Goal: Task Accomplishment & Management: Use online tool/utility

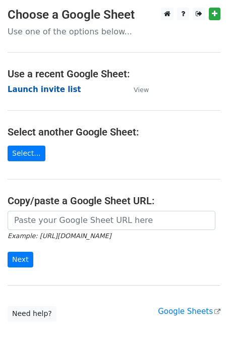
click at [41, 89] on strong "Launch invite list" at bounding box center [45, 89] width 74 height 9
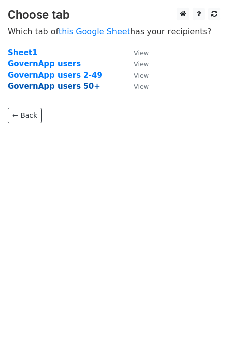
click at [47, 86] on strong "GovernApp users 50+" at bounding box center [54, 86] width 93 height 9
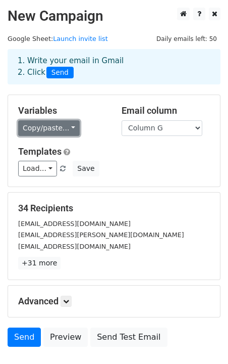
click at [53, 131] on link "Copy/paste..." at bounding box center [49, 128] width 62 height 16
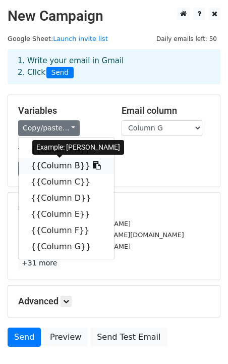
click at [63, 165] on link "{{Column B}}" at bounding box center [66, 166] width 95 height 16
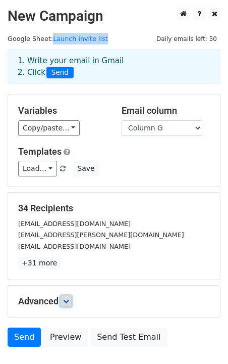
click at [69, 299] on icon at bounding box center [66, 301] width 6 height 6
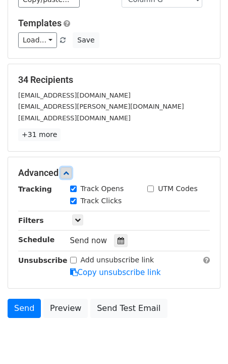
scroll to position [133, 0]
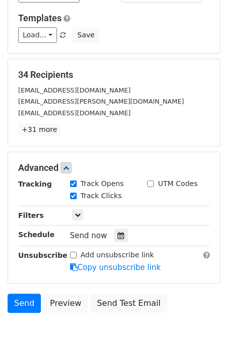
click at [73, 253] on input "Add unsubscribe link" at bounding box center [73, 254] width 7 height 7
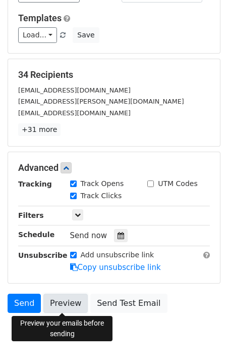
click at [65, 302] on link "Preview" at bounding box center [65, 302] width 44 height 19
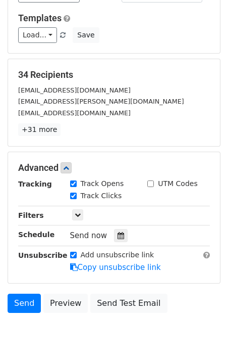
click at [75, 256] on input "Add unsubscribe link" at bounding box center [73, 254] width 7 height 7
checkbox input "false"
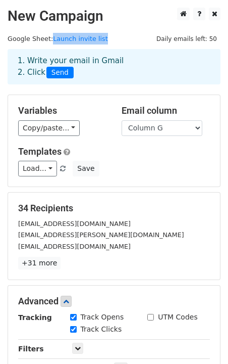
scroll to position [168, 0]
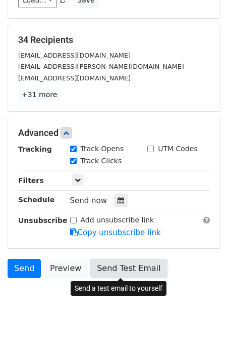
click at [120, 265] on link "Send Test Email" at bounding box center [128, 268] width 77 height 19
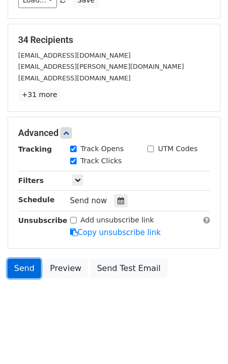
click at [20, 268] on link "Send" at bounding box center [24, 268] width 33 height 19
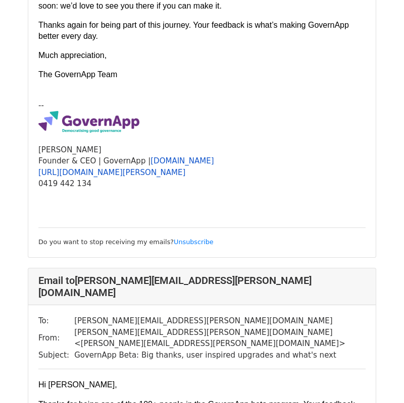
scroll to position [3475, 0]
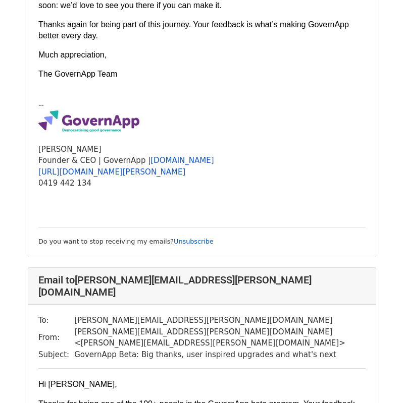
click at [186, 238] on link "Unsubscribe" at bounding box center [194, 242] width 40 height 8
